Goal: Information Seeking & Learning: Find specific fact

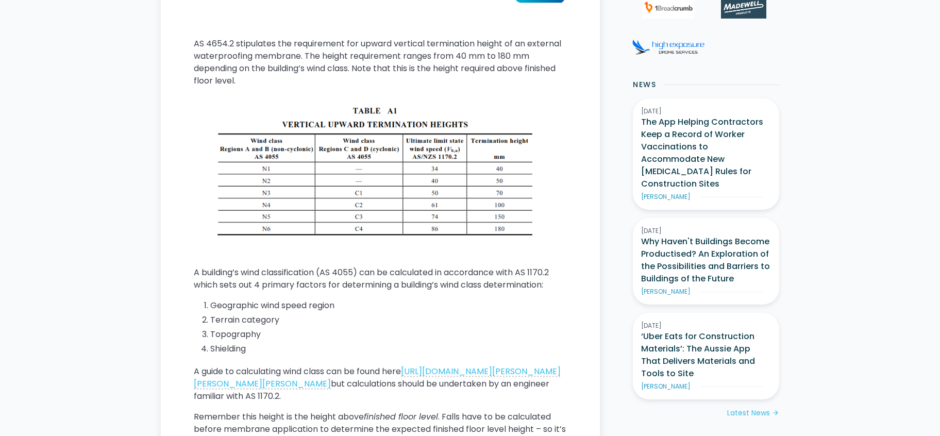
scroll to position [524, 0]
click at [415, 384] on link "[URL][DOMAIN_NAME][PERSON_NAME][PERSON_NAME][PERSON_NAME]" at bounding box center [377, 377] width 367 height 24
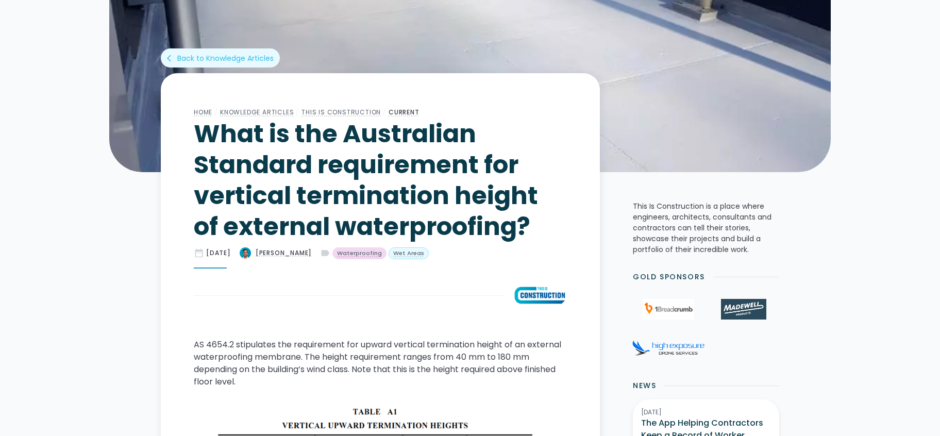
scroll to position [305, 0]
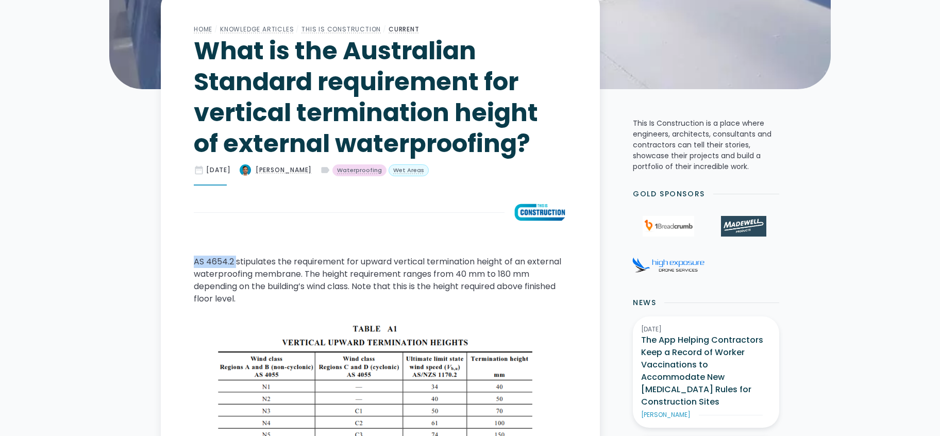
drag, startPoint x: 195, startPoint y: 261, endPoint x: 236, endPoint y: 262, distance: 40.2
click at [236, 262] on p "AS 4654.2 stipulates the requirement for upward vertical termination height of …" at bounding box center [380, 280] width 373 height 49
copy p "AS 4654.2"
